Goal: Task Accomplishment & Management: Complete application form

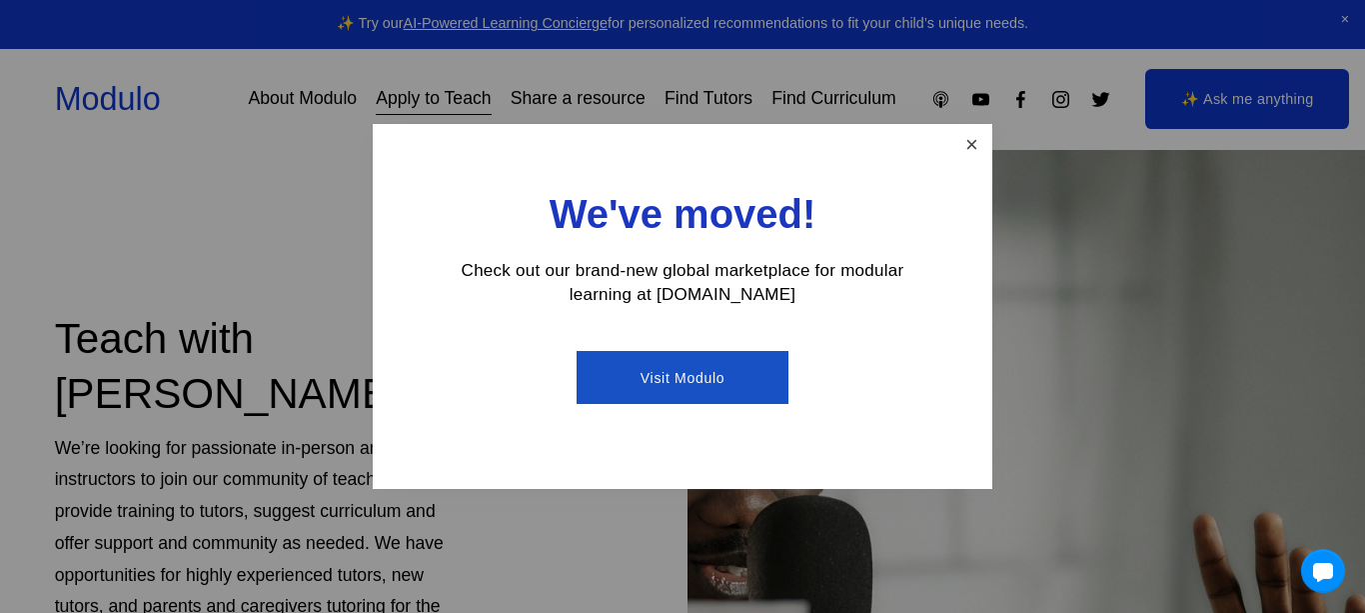
scroll to position [30, 0]
click at [966, 140] on link "Close" at bounding box center [971, 144] width 35 height 35
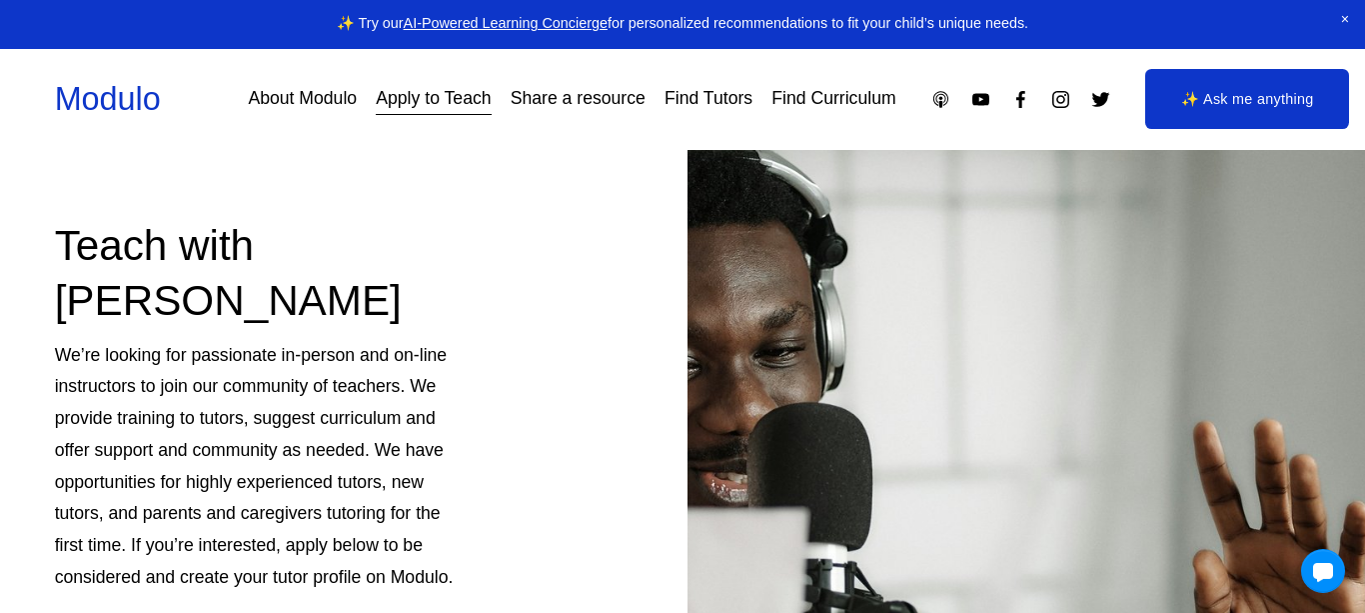
scroll to position [0, 0]
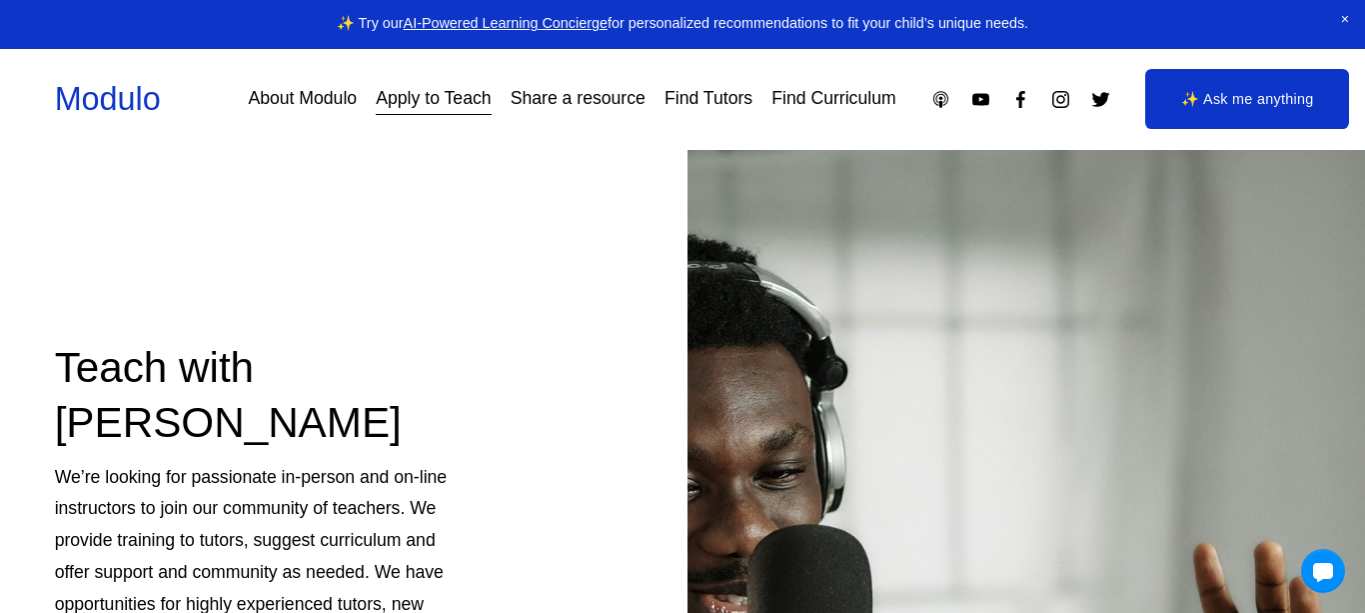
click at [438, 104] on link "Apply to Teach" at bounding box center [433, 99] width 115 height 35
click at [1344, 17] on span "Close Announcement" at bounding box center [1345, 20] width 40 height 40
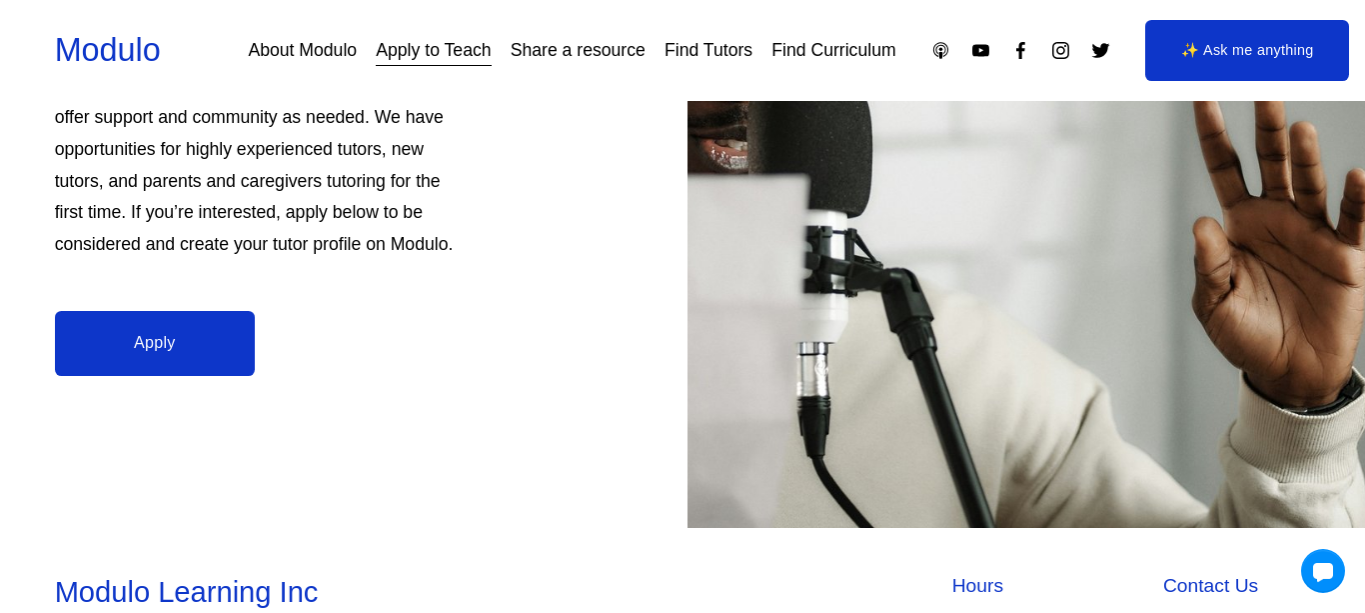
scroll to position [390, 0]
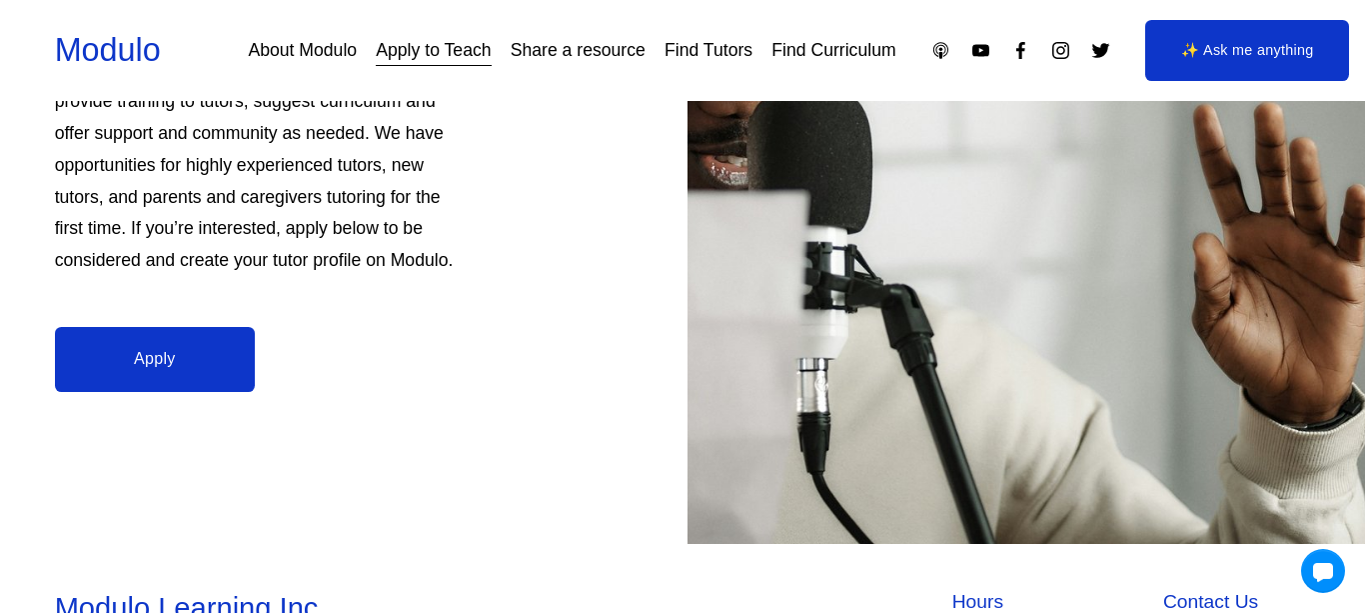
click at [179, 349] on link "Apply" at bounding box center [155, 359] width 200 height 65
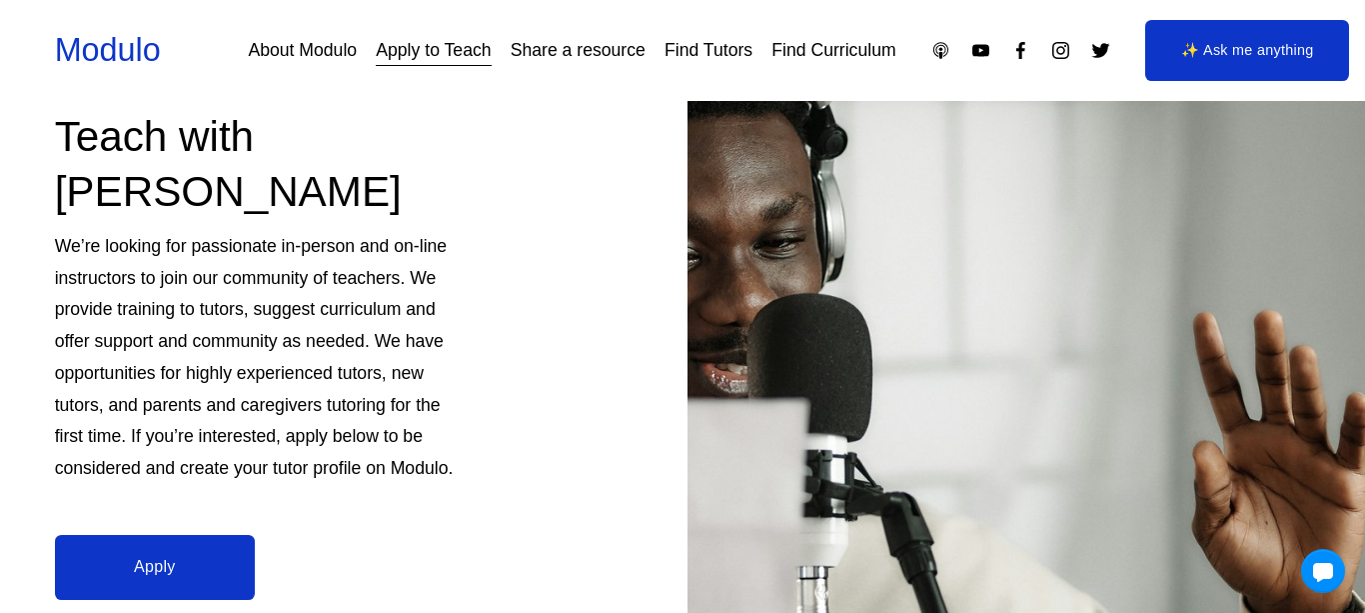
scroll to position [0, 0]
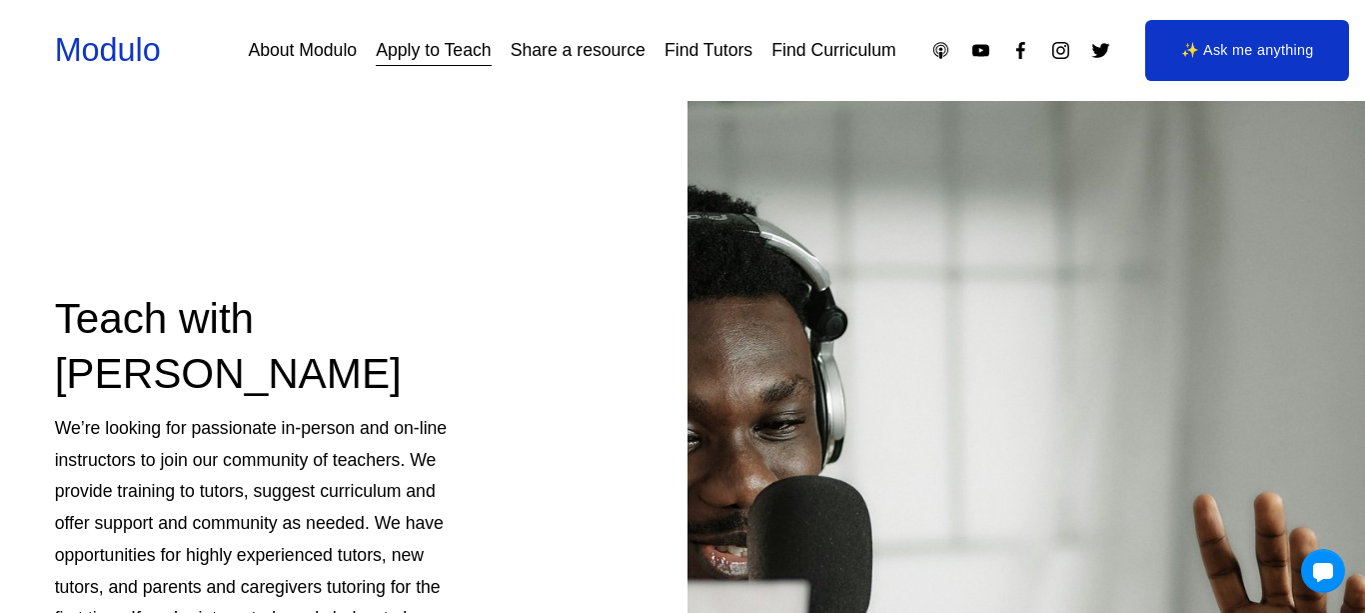
click at [326, 43] on link "About Modulo" at bounding box center [302, 50] width 109 height 35
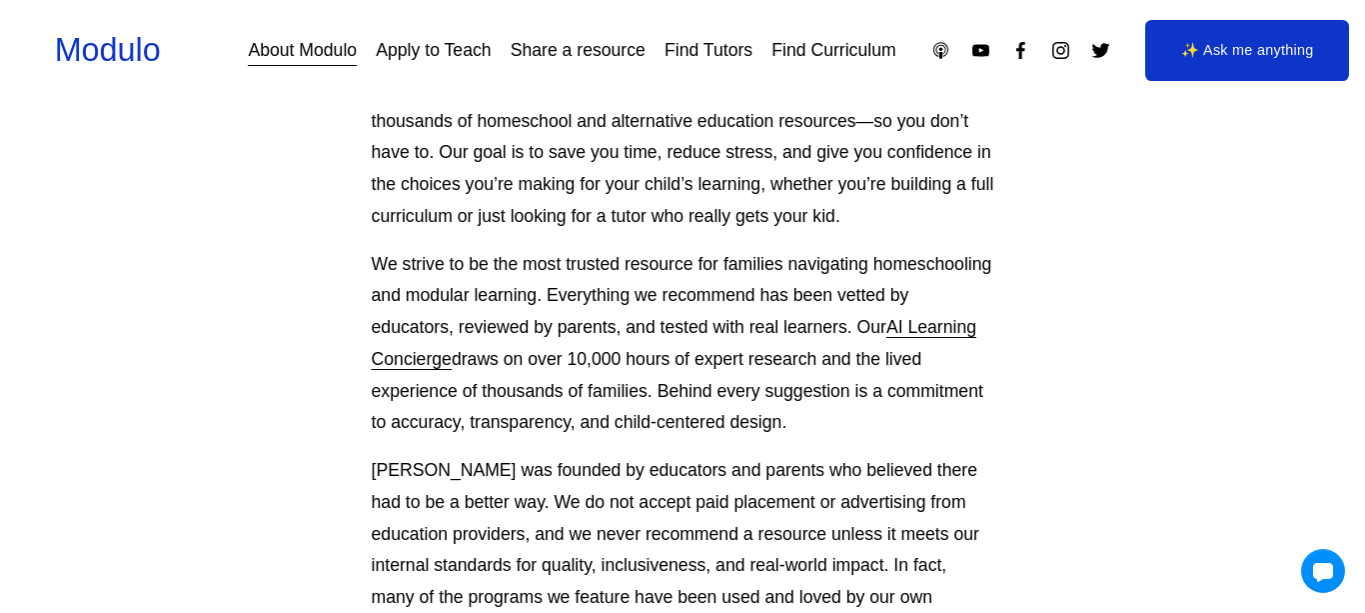
scroll to position [269, 0]
click at [396, 331] on p "We strive to be the most trusted resource for families navigating homeschooling…" at bounding box center [683, 343] width 623 height 191
click at [906, 253] on p "We strive to be the most trusted resource for families navigating homeschooling…" at bounding box center [683, 343] width 623 height 191
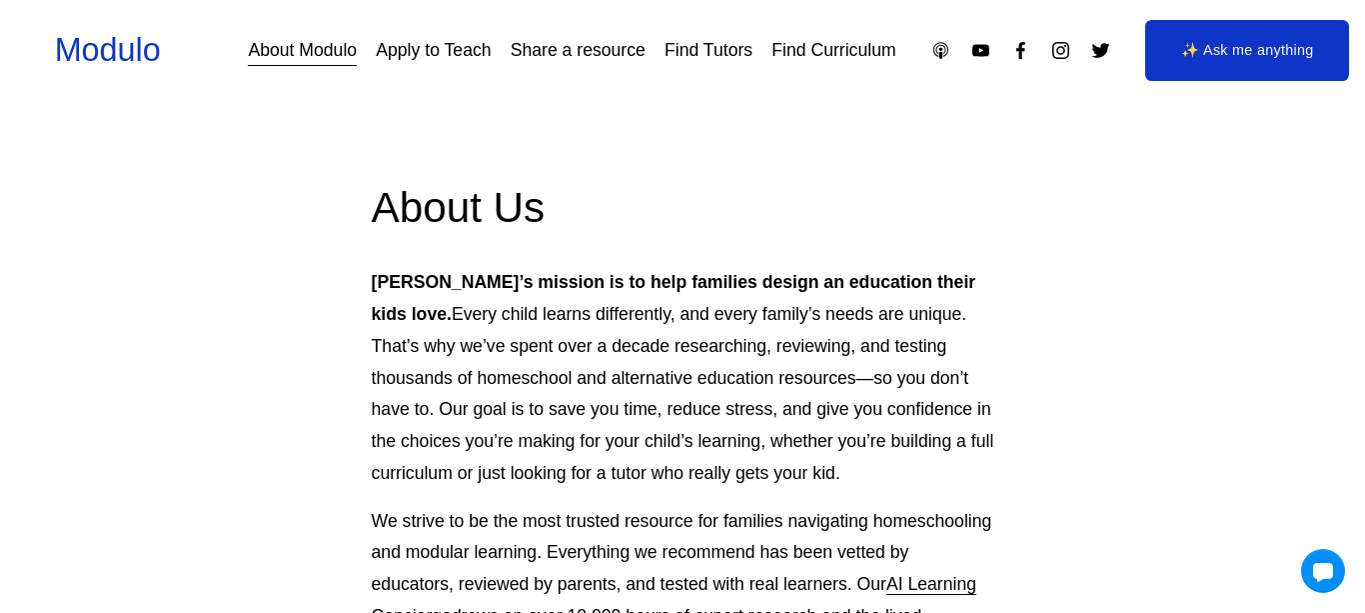
scroll to position [0, 0]
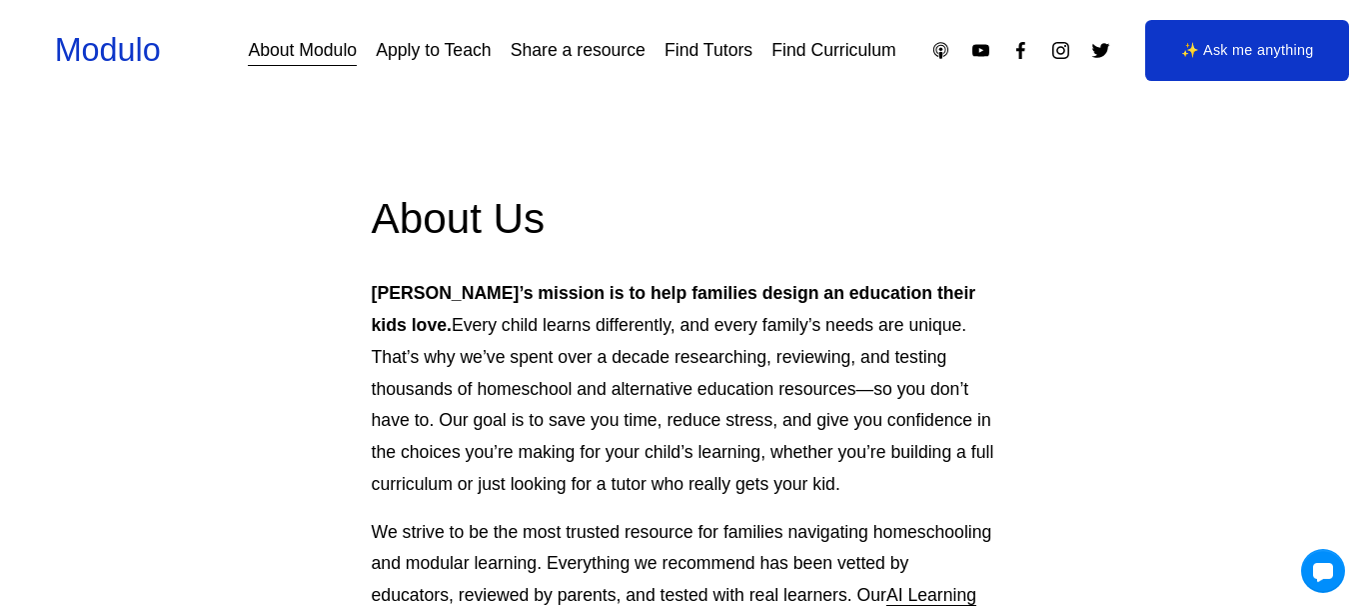
click at [675, 48] on link "Find Tutors" at bounding box center [709, 50] width 88 height 35
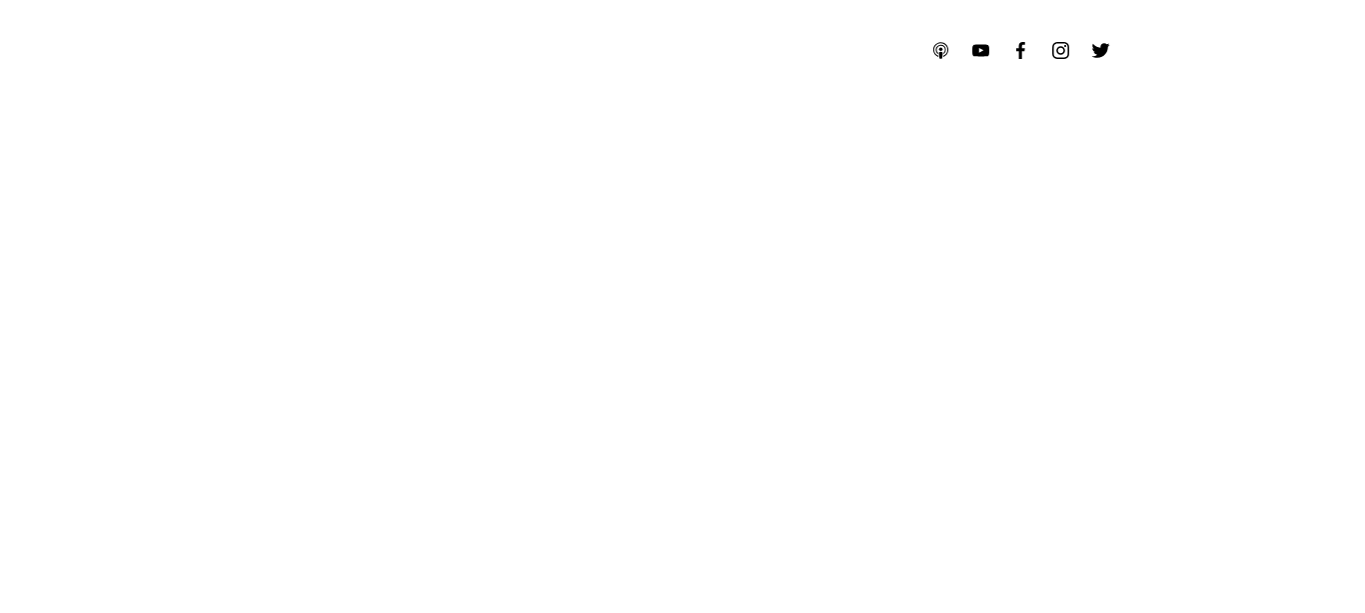
select select "**"
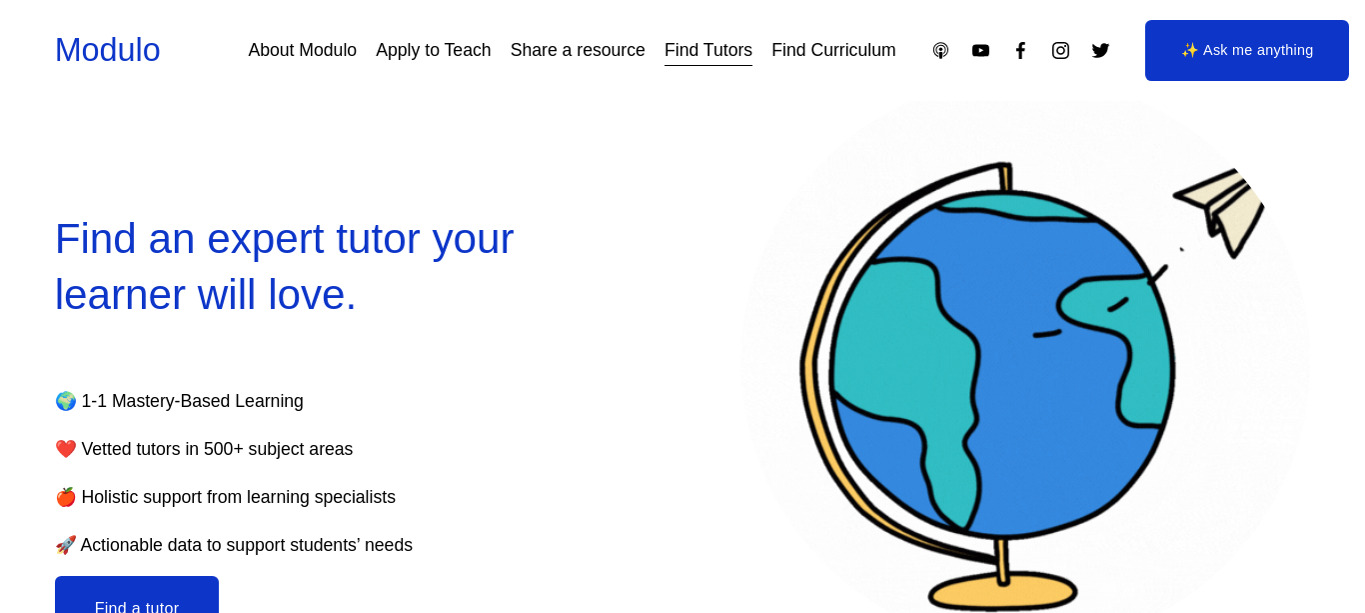
scroll to position [342, 0]
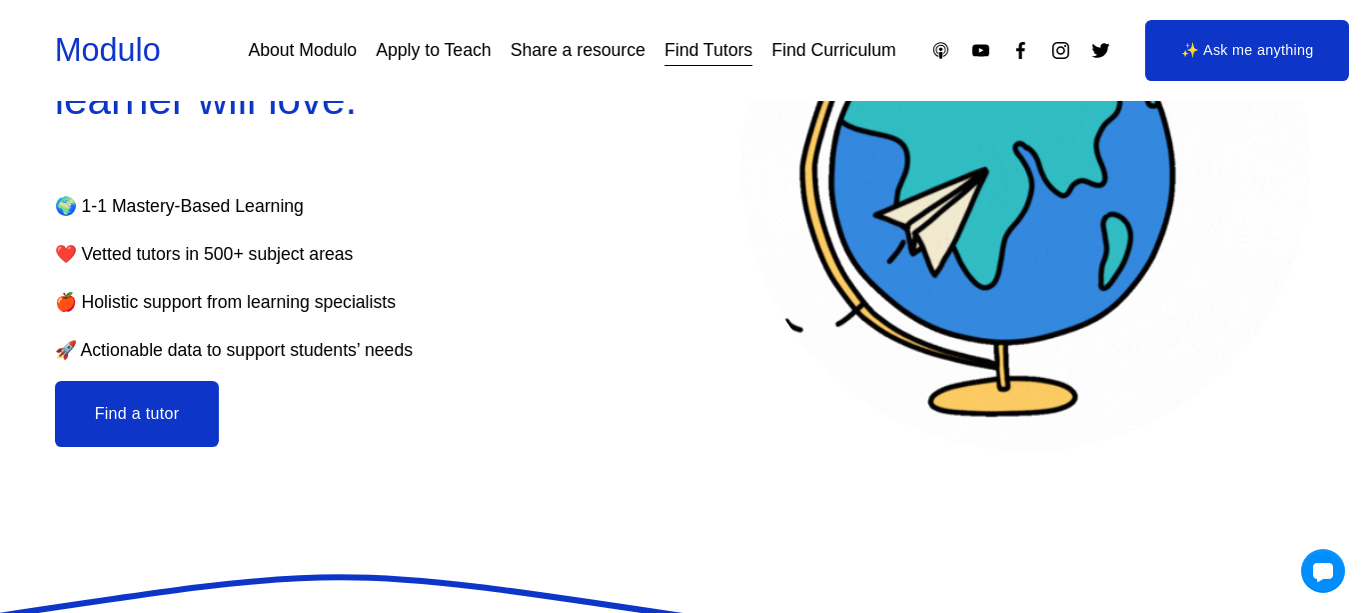
click at [172, 407] on button "Find a tutor" at bounding box center [137, 414] width 165 height 66
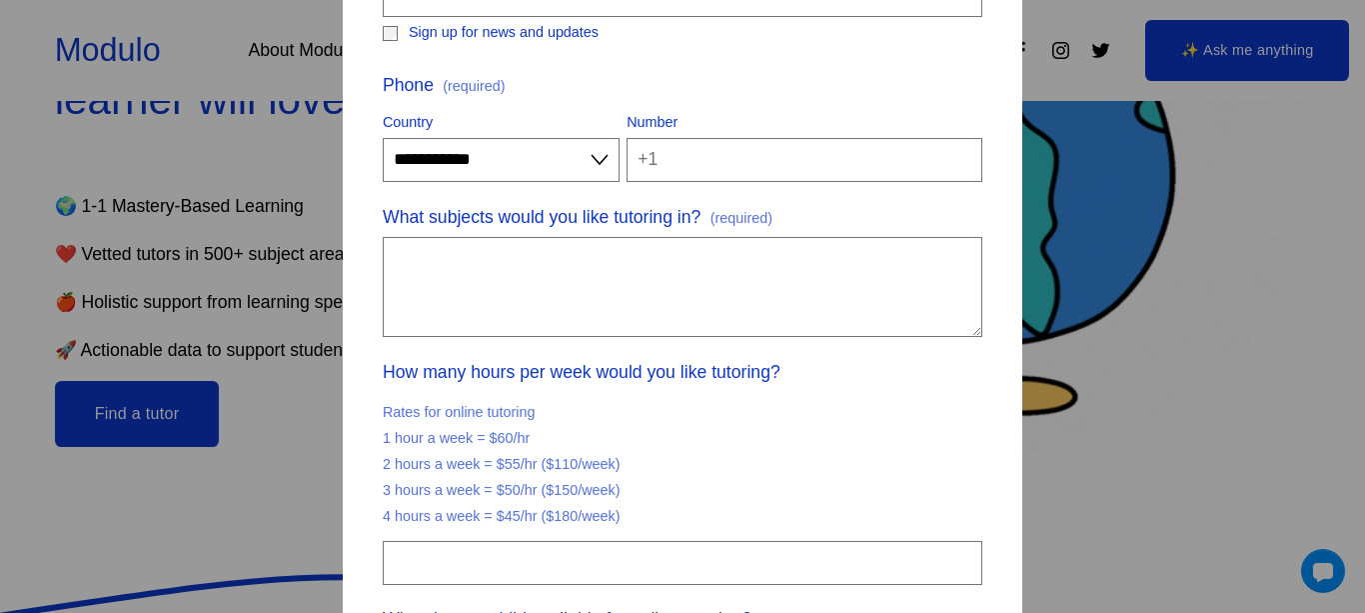
scroll to position [0, 0]
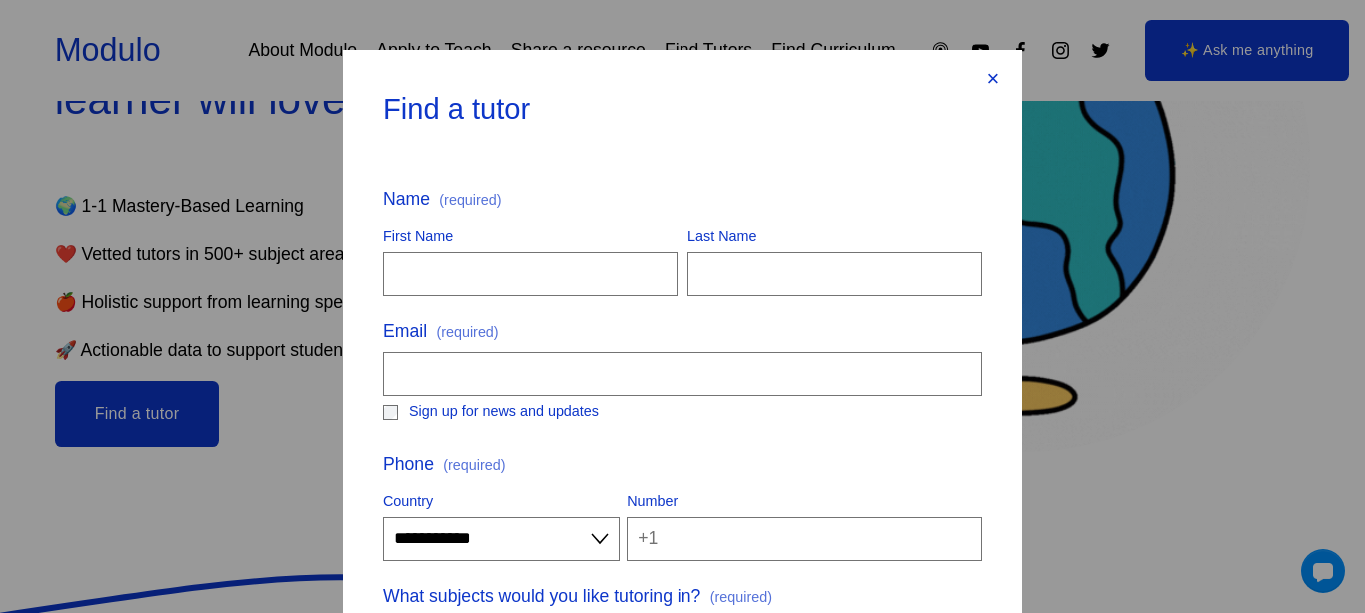
click at [990, 78] on div "×" at bounding box center [993, 79] width 22 height 22
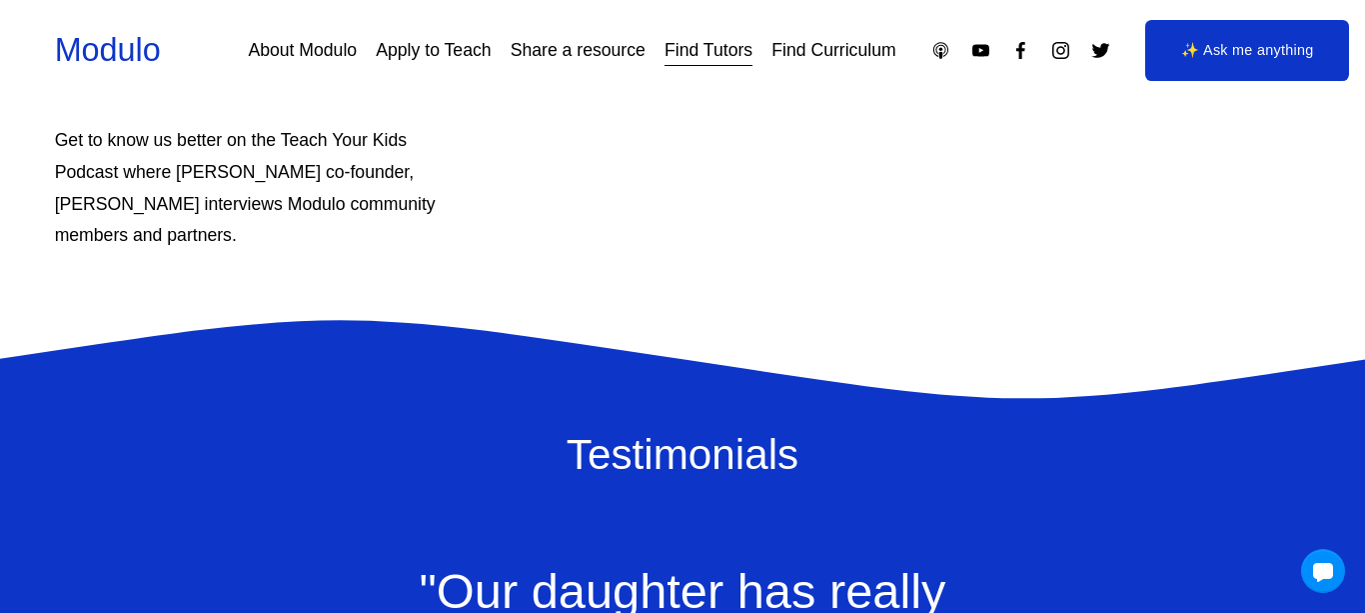
scroll to position [1763, 0]
